Goal: Task Accomplishment & Management: Manage account settings

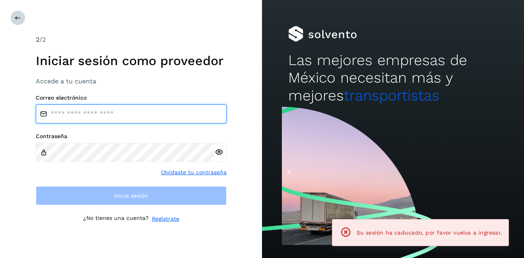
type input "**********"
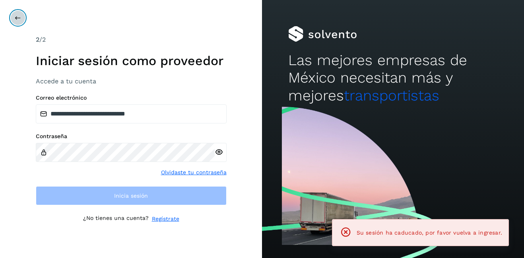
click at [16, 18] on icon at bounding box center [18, 18] width 6 height 6
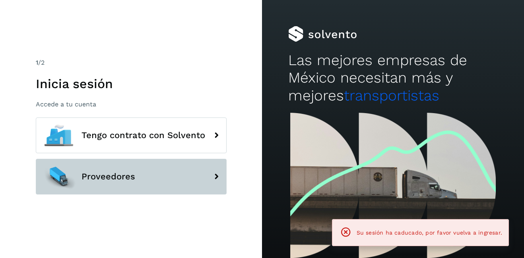
click at [105, 163] on button "Proveedores" at bounding box center [131, 177] width 191 height 36
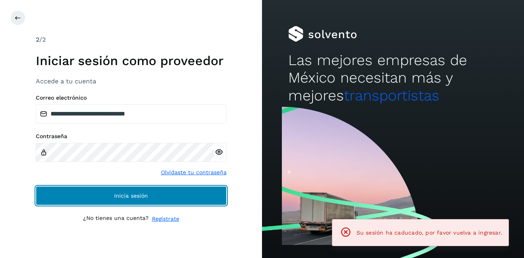
click at [110, 193] on button "Inicia sesión" at bounding box center [131, 196] width 191 height 19
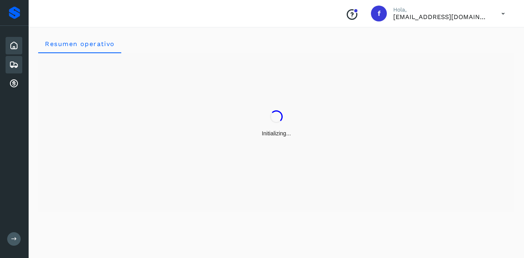
click at [21, 64] on div "Embarques" at bounding box center [14, 64] width 17 height 17
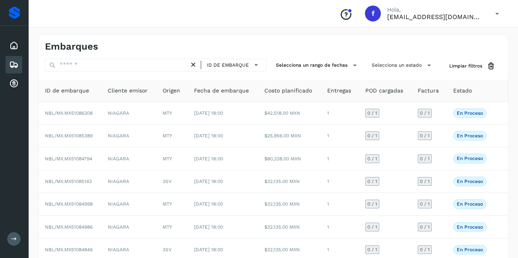
click at [314, 73] on div "Selecciona un rango de fechas" at bounding box center [317, 66] width 89 height 15
click at [309, 66] on button "Selecciona un rango de fechas" at bounding box center [317, 65] width 89 height 13
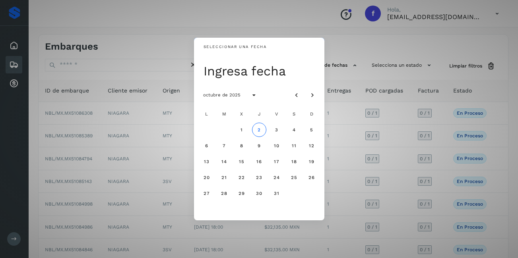
click at [355, 77] on div "Seleccionar una fecha Ingresa fecha octubre de 2025 L M X J V S D 1 2 3 4 5 6 7…" at bounding box center [259, 129] width 518 height 258
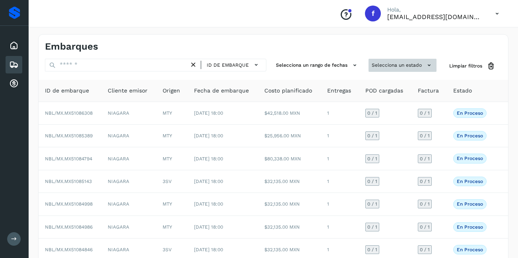
click at [414, 64] on button "Selecciona un estado" at bounding box center [403, 65] width 68 height 13
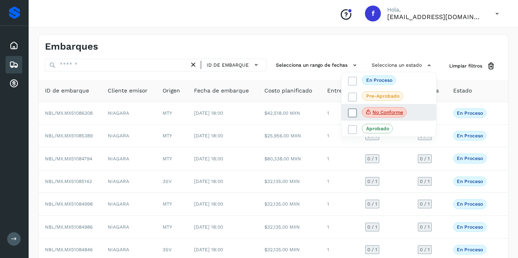
click at [392, 109] on span "No conforme" at bounding box center [384, 112] width 45 height 10
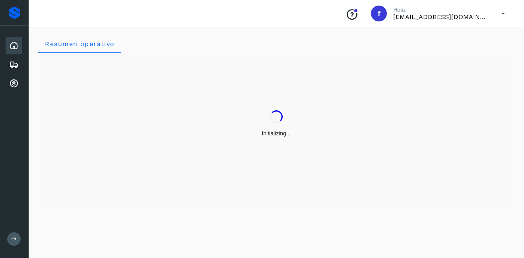
click at [15, 42] on icon at bounding box center [14, 46] width 10 height 10
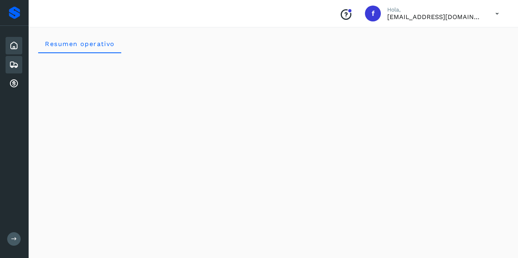
click at [10, 63] on icon at bounding box center [14, 65] width 10 height 10
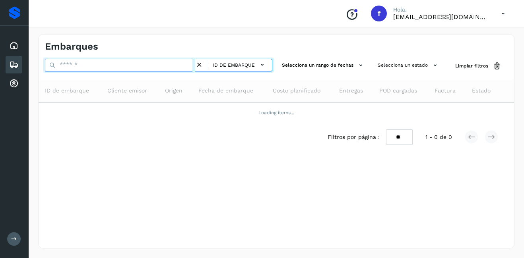
drag, startPoint x: 75, startPoint y: 65, endPoint x: 76, endPoint y: 69, distance: 4.2
click at [76, 69] on input "text" at bounding box center [120, 65] width 150 height 13
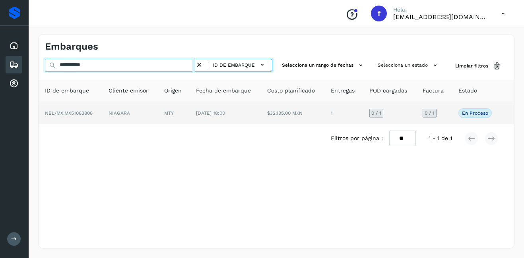
type input "**********"
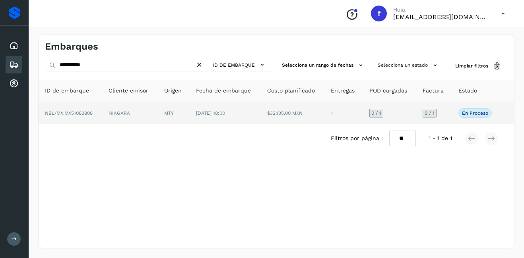
click at [121, 114] on td "NIAGARA" at bounding box center [129, 113] width 55 height 22
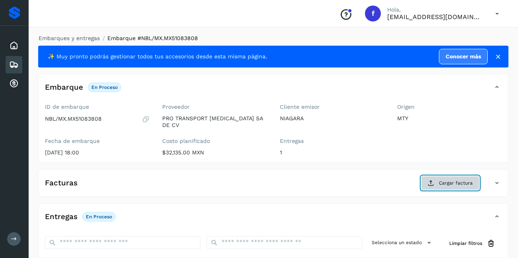
click at [438, 182] on button "Cargar factura" at bounding box center [450, 183] width 58 height 14
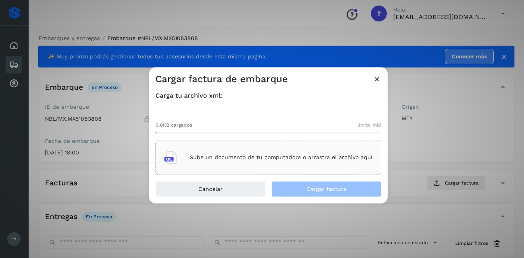
click at [221, 153] on div "Sube un documento de tu computadora o arrastra el archivo aquí" at bounding box center [268, 157] width 208 height 21
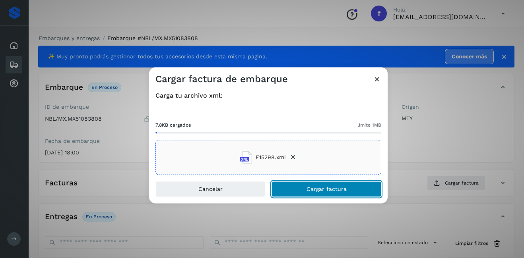
drag, startPoint x: 342, startPoint y: 188, endPoint x: 381, endPoint y: 168, distance: 43.6
click at [342, 188] on span "Cargar factura" at bounding box center [327, 190] width 40 height 6
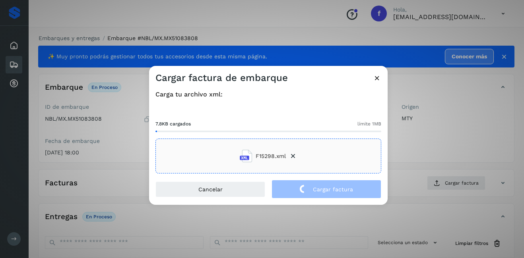
click at [419, 142] on div "Cargar factura de embarque Carga tu archivo xml: 7.8KB cargados límite 1MB F152…" at bounding box center [262, 129] width 524 height 258
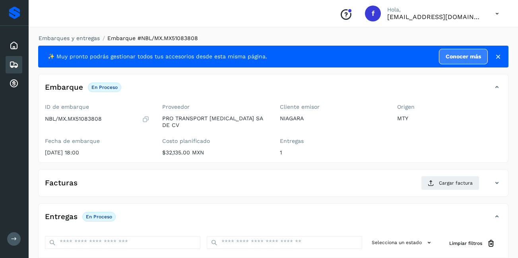
scroll to position [119, 0]
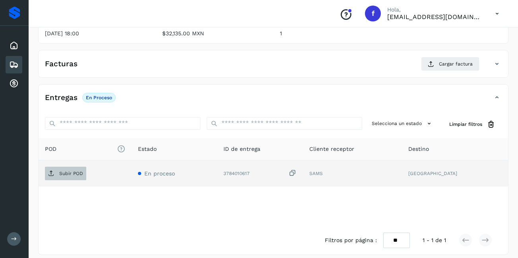
click at [69, 171] on p "Subir POD" at bounding box center [71, 174] width 24 height 6
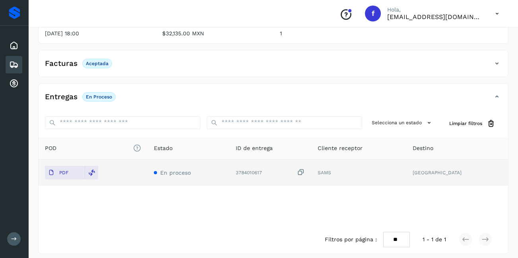
click at [9, 63] on icon at bounding box center [14, 65] width 10 height 10
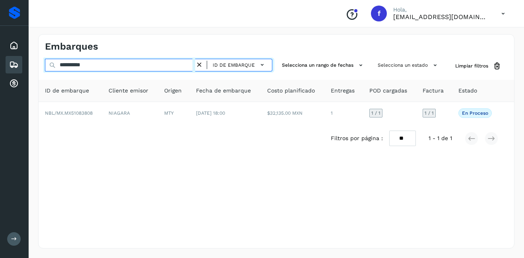
drag, startPoint x: 105, startPoint y: 64, endPoint x: 68, endPoint y: 61, distance: 37.1
click at [68, 62] on input "**********" at bounding box center [120, 65] width 150 height 13
click at [194, 68] on input "**********" at bounding box center [120, 65] width 150 height 13
type input "**********"
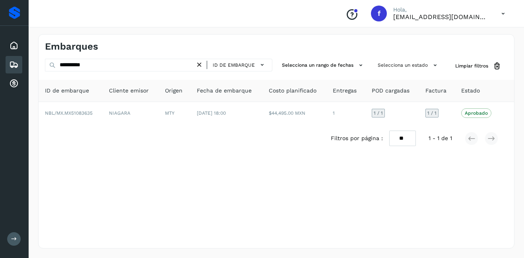
click at [196, 67] on icon at bounding box center [199, 65] width 8 height 8
